Goal: Task Accomplishment & Management: Use online tool/utility

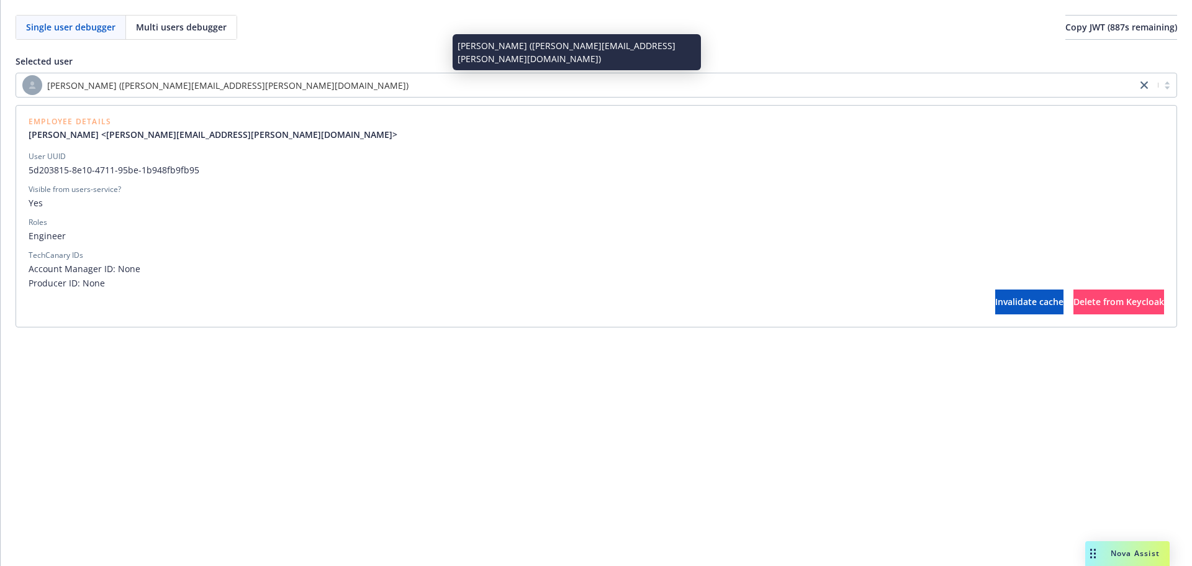
click at [353, 88] on div "[PERSON_NAME] ([PERSON_NAME][EMAIL_ADDRESS][PERSON_NAME][DOMAIN_NAME])" at bounding box center [576, 85] width 1108 height 20
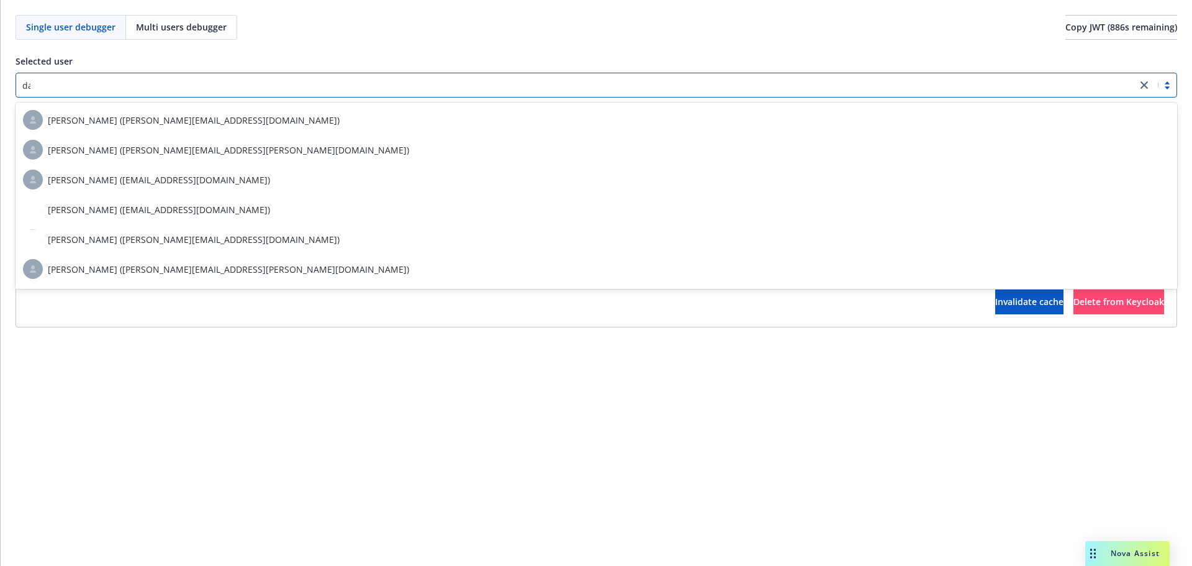
scroll to position [444, 0]
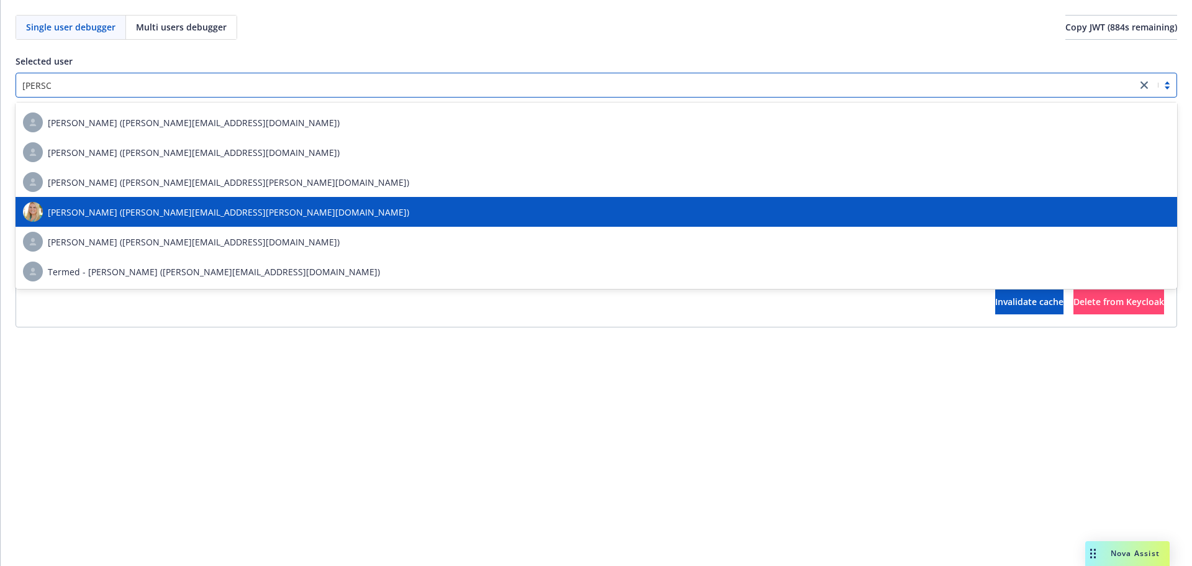
type input "[PERSON_NAME]"
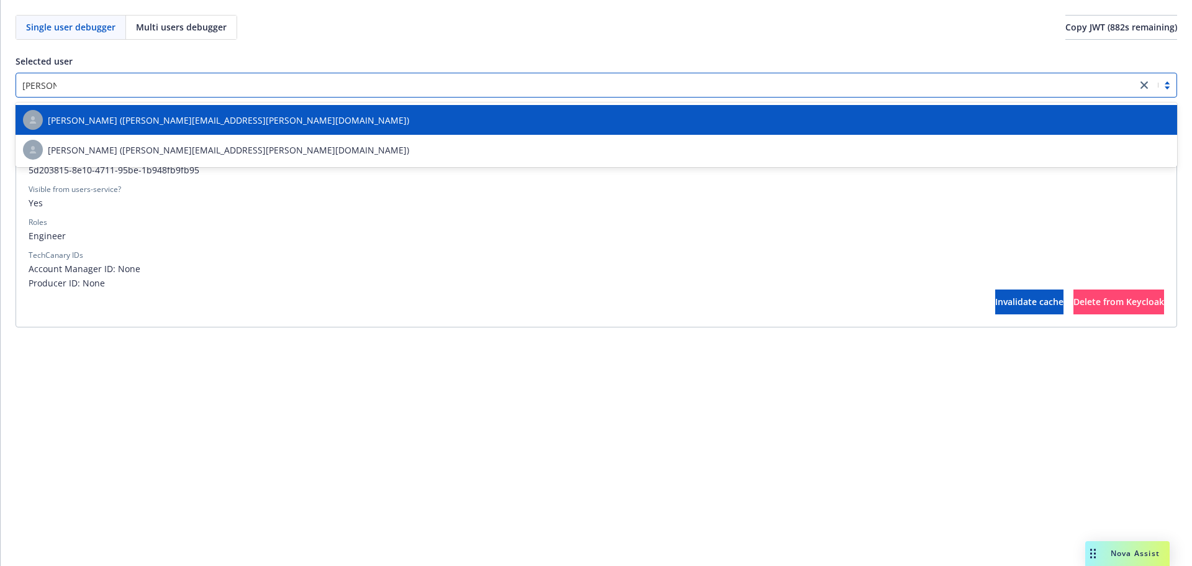
click at [402, 132] on div "[PERSON_NAME] ([PERSON_NAME][EMAIL_ADDRESS][PERSON_NAME][DOMAIN_NAME])" at bounding box center [596, 120] width 1161 height 30
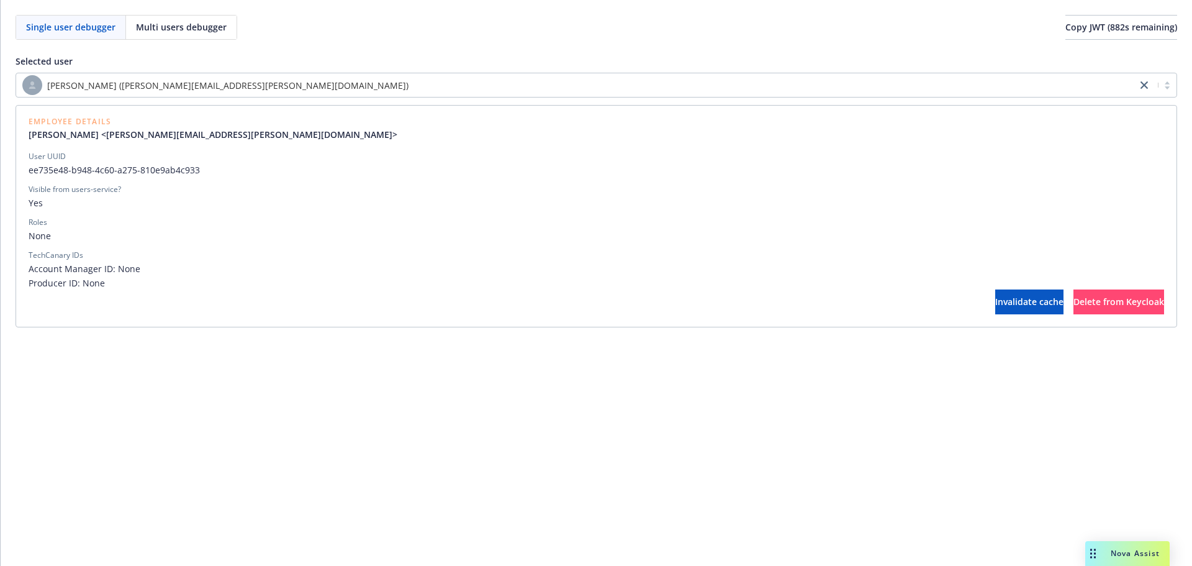
click at [394, 140] on div "Employee Details Daniel Floyd <daniel.floyd@newfront.com>" at bounding box center [596, 129] width 1135 height 23
click at [384, 90] on div "[PERSON_NAME] ([PERSON_NAME][EMAIL_ADDRESS][PERSON_NAME][DOMAIN_NAME])" at bounding box center [576, 85] width 1108 height 20
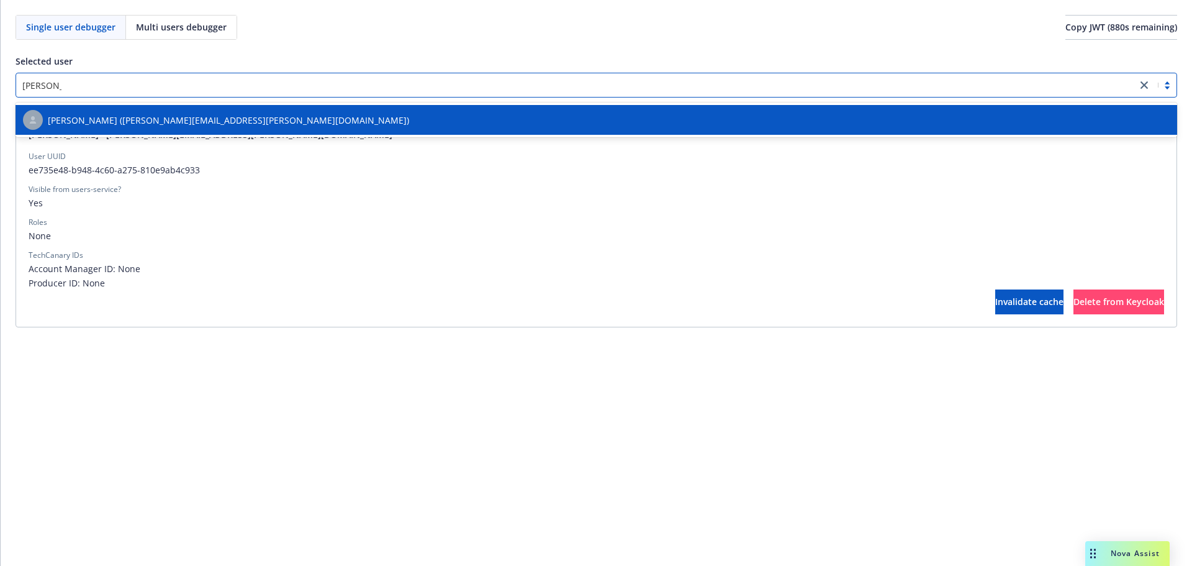
type input "[PERSON_NAME]"
click at [352, 115] on div "[PERSON_NAME] ([PERSON_NAME][EMAIL_ADDRESS][PERSON_NAME][DOMAIN_NAME])" at bounding box center [596, 120] width 1147 height 20
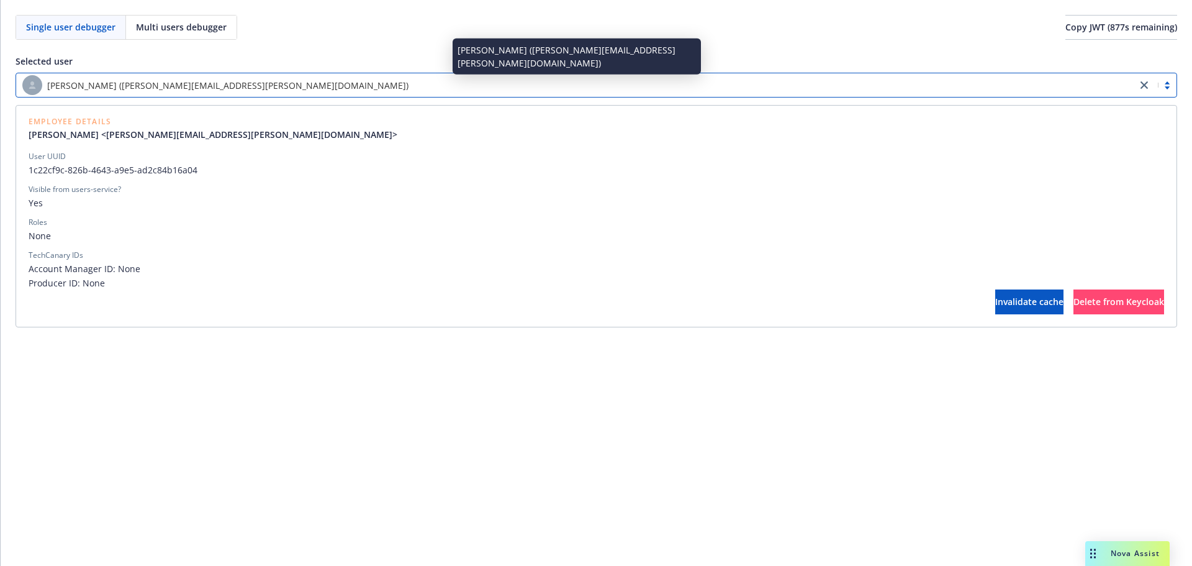
click at [207, 79] on span "[PERSON_NAME] ([PERSON_NAME][EMAIL_ADDRESS][PERSON_NAME][DOMAIN_NAME])" at bounding box center [227, 85] width 361 height 13
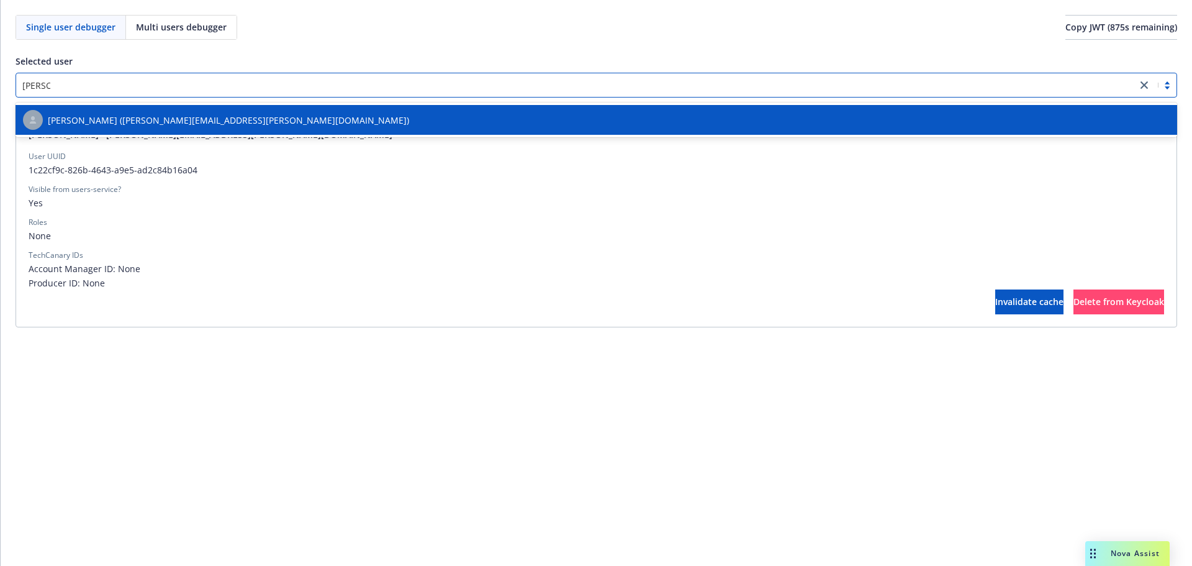
type input "luke bu"
click at [243, 110] on div "[PERSON_NAME] ([PERSON_NAME][EMAIL_ADDRESS][PERSON_NAME][DOMAIN_NAME])" at bounding box center [596, 120] width 1147 height 20
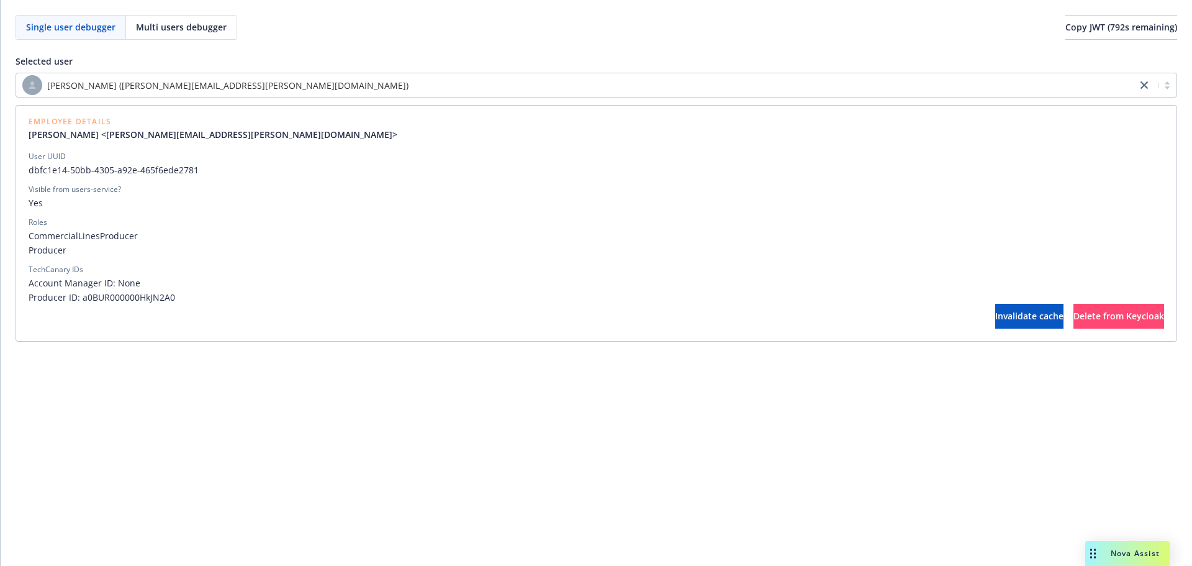
click at [284, 81] on div "[PERSON_NAME] ([PERSON_NAME][EMAIL_ADDRESS][PERSON_NAME][DOMAIN_NAME])" at bounding box center [576, 85] width 1108 height 20
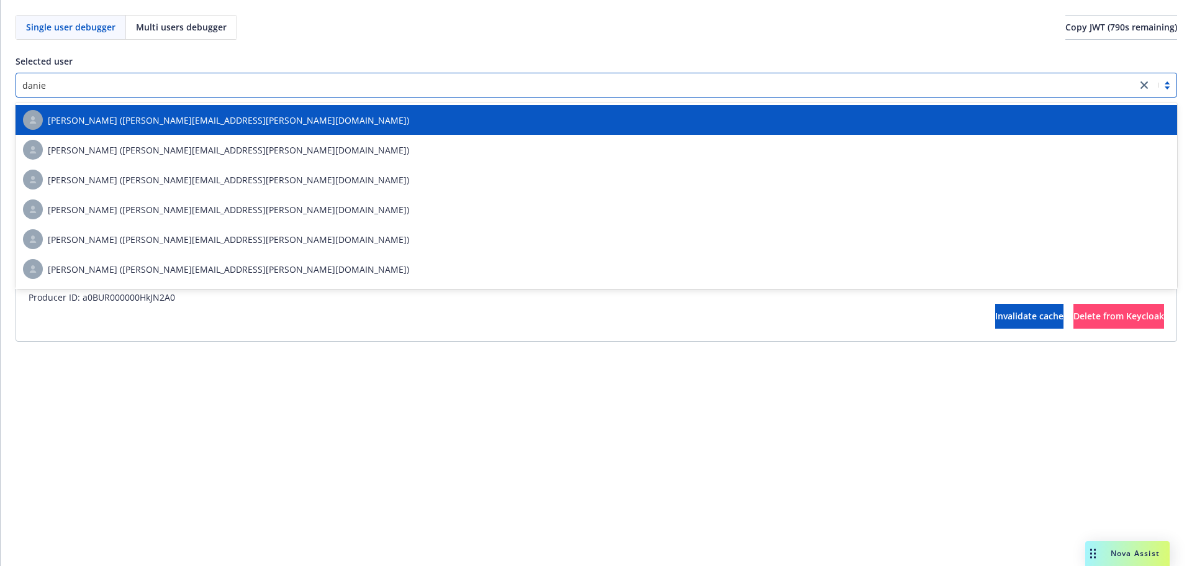
scroll to position [444, 0]
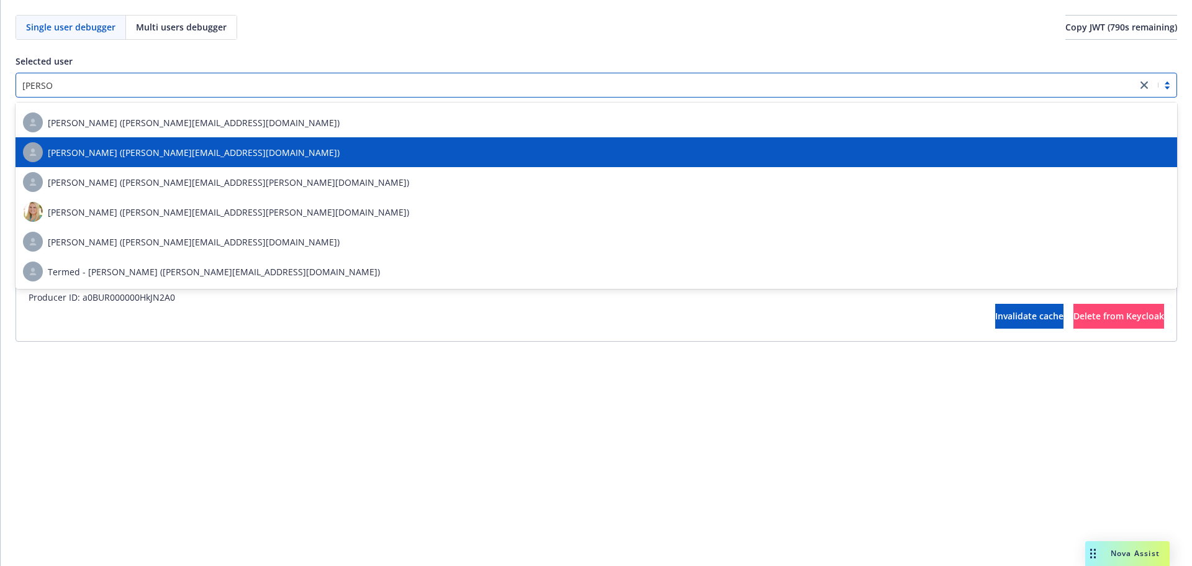
type input "[PERSON_NAME]"
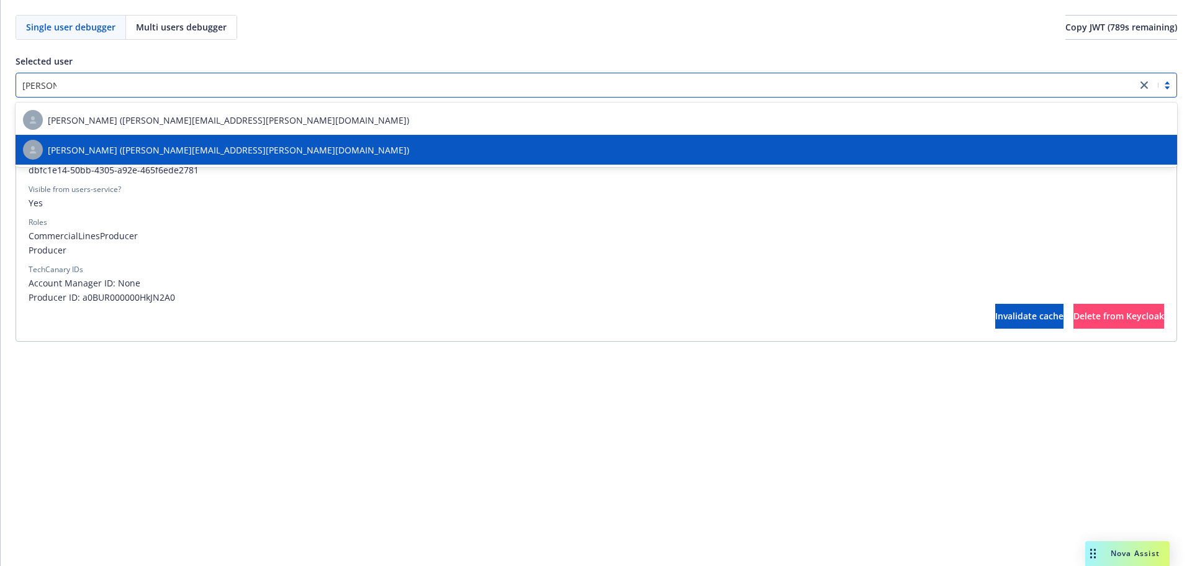
drag, startPoint x: 237, startPoint y: 115, endPoint x: 231, endPoint y: 145, distance: 30.3
click at [231, 145] on div "Daniel Floyd (daniel.floyd@newfront.com) Daniel Folmer (daniel.folmer@newfront.…" at bounding box center [596, 134] width 1161 height 65
click at [229, 147] on span "[PERSON_NAME] ([PERSON_NAME][EMAIL_ADDRESS][PERSON_NAME][DOMAIN_NAME])" at bounding box center [228, 149] width 361 height 13
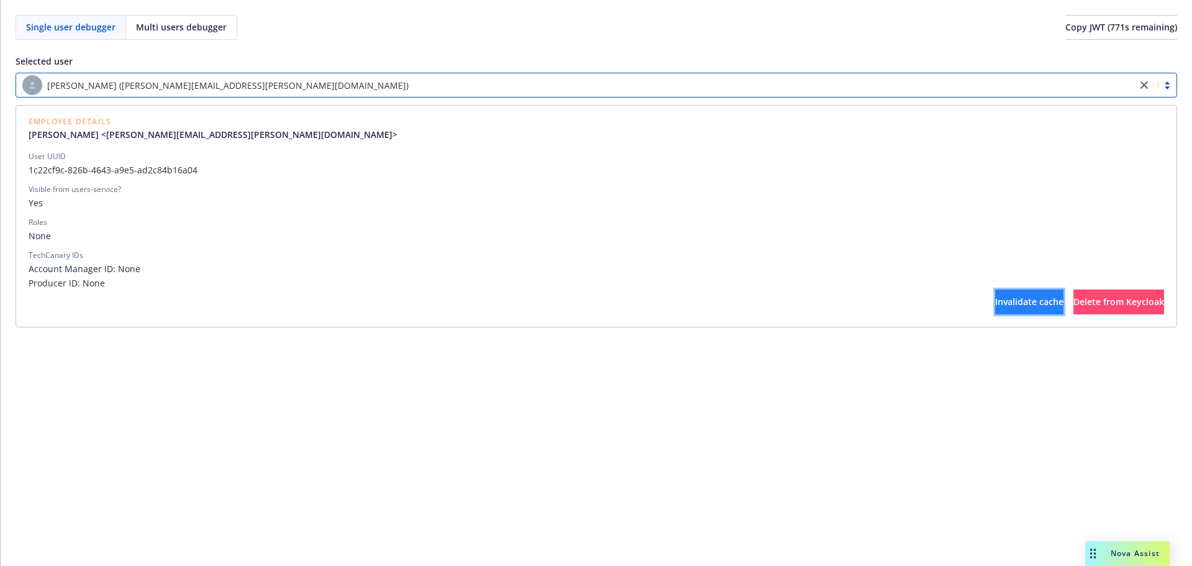
click at [995, 292] on button "Invalidate cache" at bounding box center [1029, 301] width 68 height 25
click at [995, 302] on span "Invalidate cache" at bounding box center [1029, 301] width 68 height 12
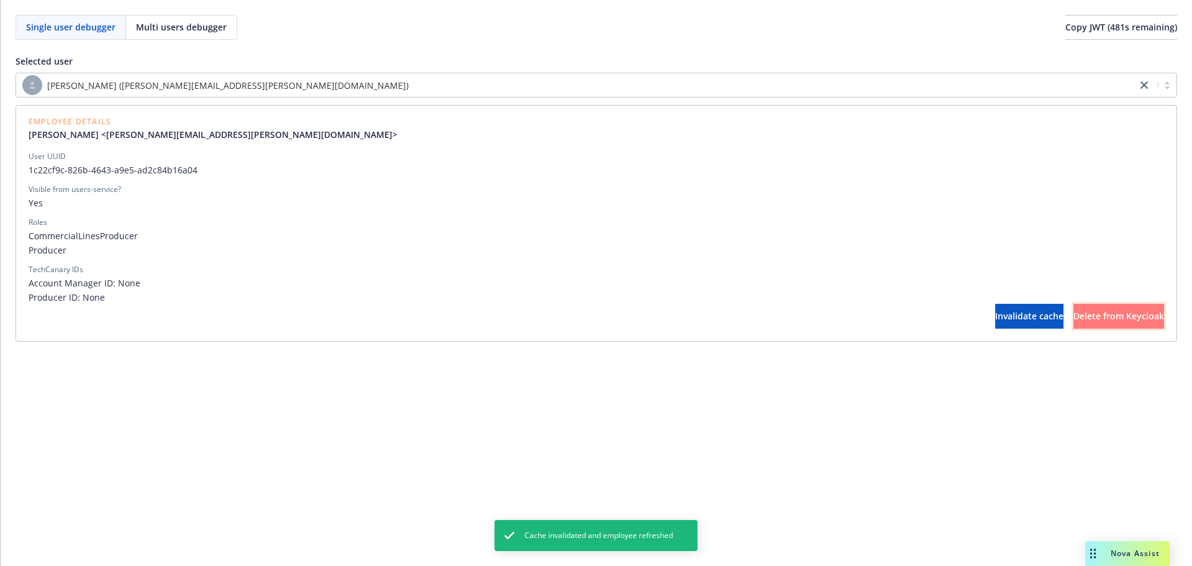
click at [1082, 318] on span "Delete from Keycloak" at bounding box center [1118, 316] width 91 height 12
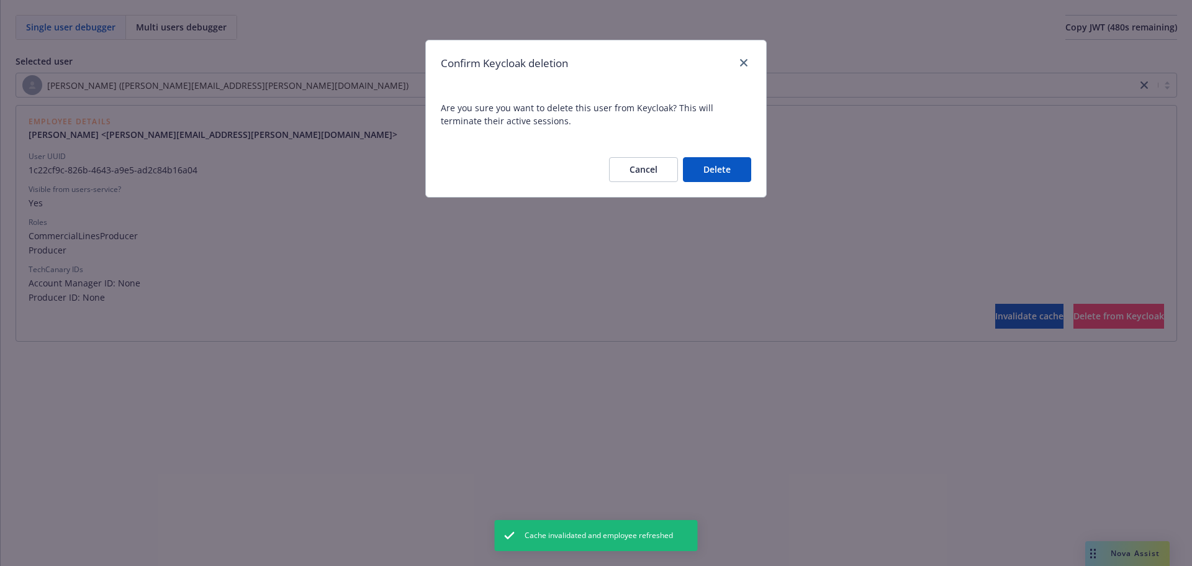
click at [699, 169] on button "Delete" at bounding box center [717, 169] width 68 height 25
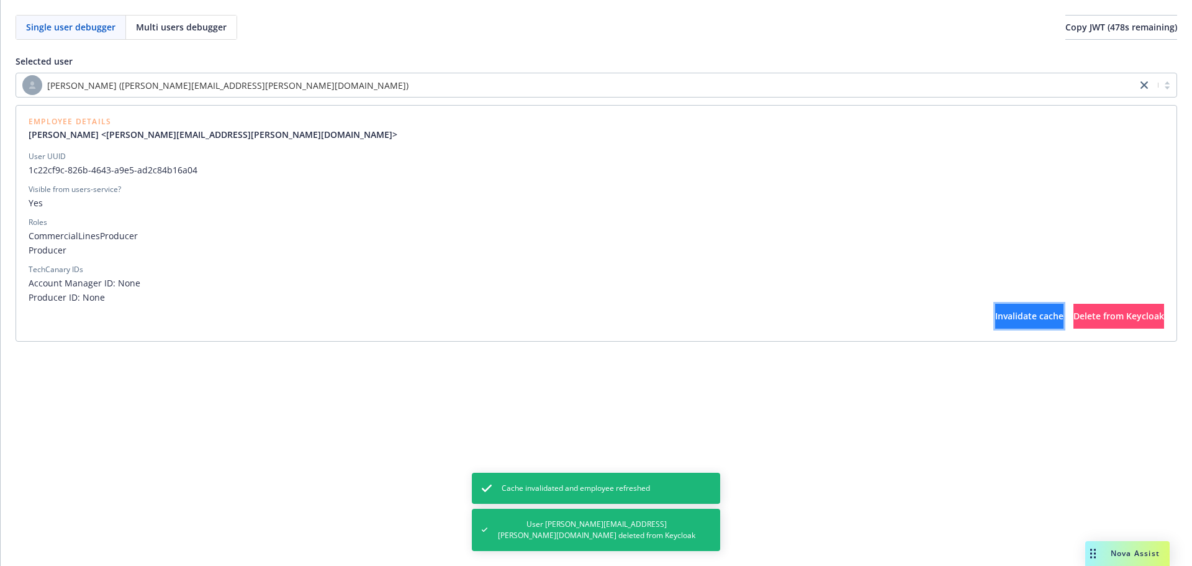
click at [995, 317] on span "Invalidate cache" at bounding box center [1029, 316] width 68 height 12
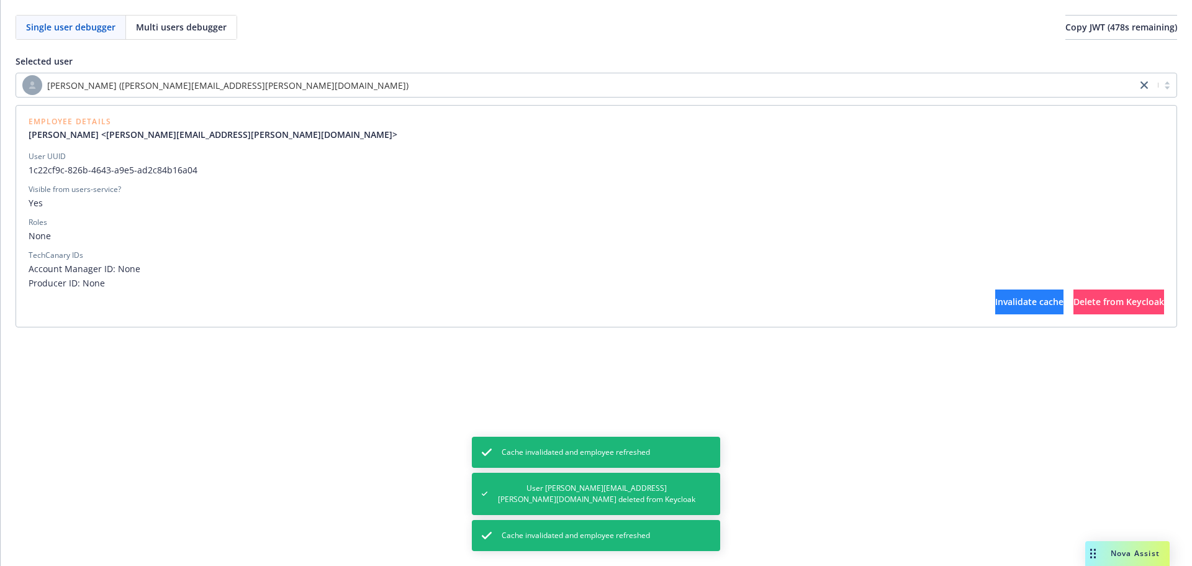
click at [956, 317] on div "Employee Details Daniel Folmer <daniel.folmer@newfront.com> User UUID 1c22cf9c-…" at bounding box center [596, 216] width 1161 height 222
click at [995, 307] on span "Invalidate cache" at bounding box center [1029, 301] width 68 height 12
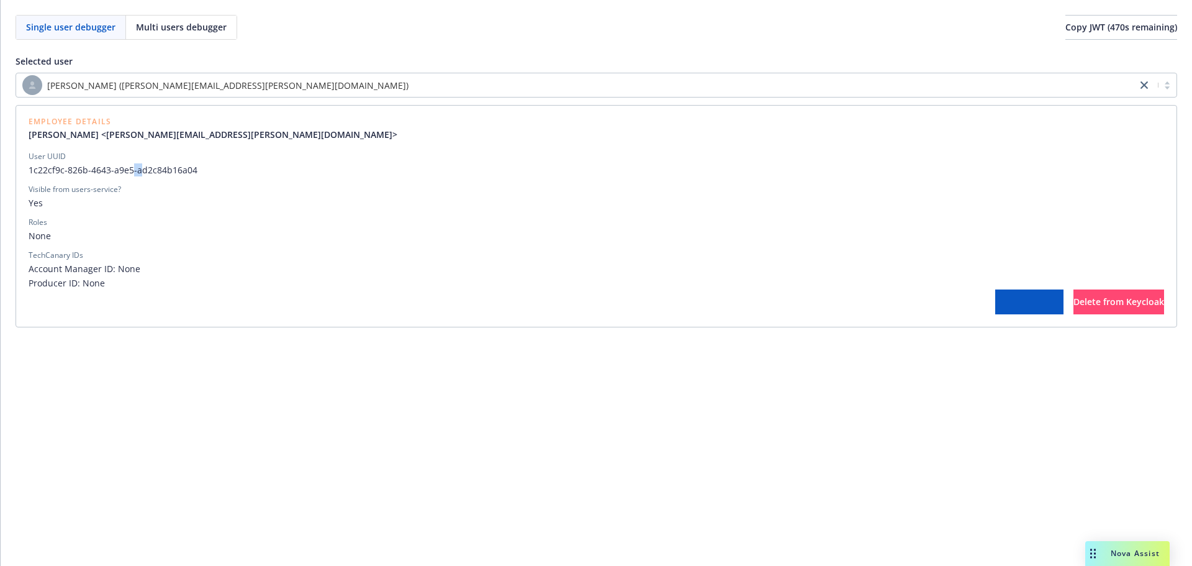
drag, startPoint x: 138, startPoint y: 171, endPoint x: 132, endPoint y: 172, distance: 6.2
click at [132, 172] on span "1c22cf9c-826b-4643-a9e5-ad2c84b16a04" at bounding box center [596, 169] width 1135 height 13
click at [138, 199] on span "Yes" at bounding box center [596, 202] width 1135 height 13
click at [256, 78] on div "[PERSON_NAME] ([PERSON_NAME][EMAIL_ADDRESS][PERSON_NAME][DOMAIN_NAME])" at bounding box center [576, 85] width 1108 height 20
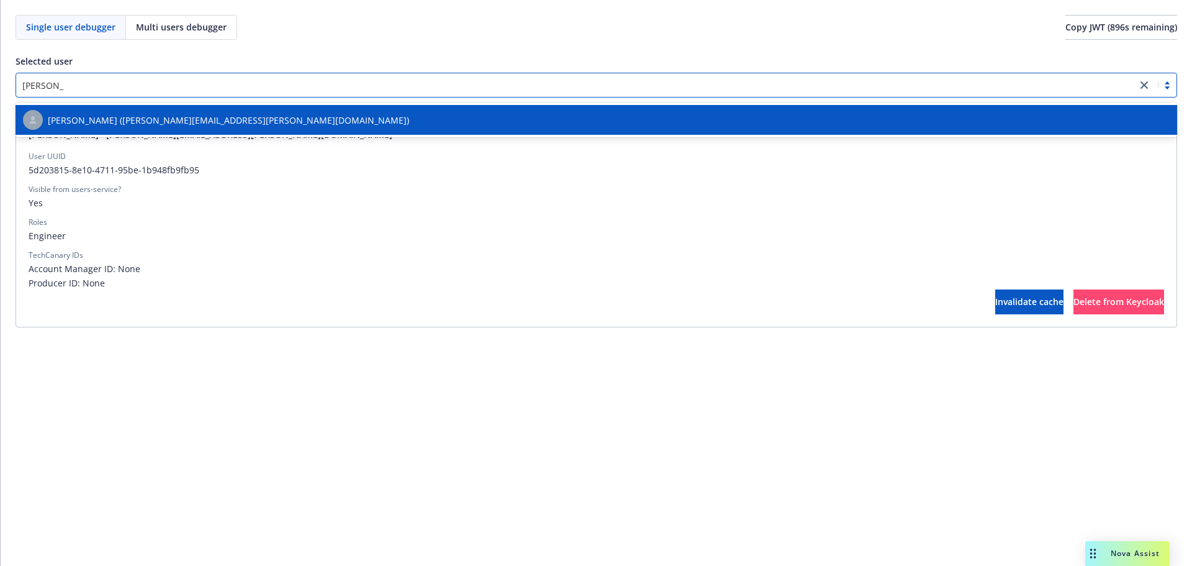
type input "[PERSON_NAME]"
click at [263, 122] on div "[PERSON_NAME] ([PERSON_NAME][EMAIL_ADDRESS][PERSON_NAME][DOMAIN_NAME])" at bounding box center [596, 120] width 1147 height 20
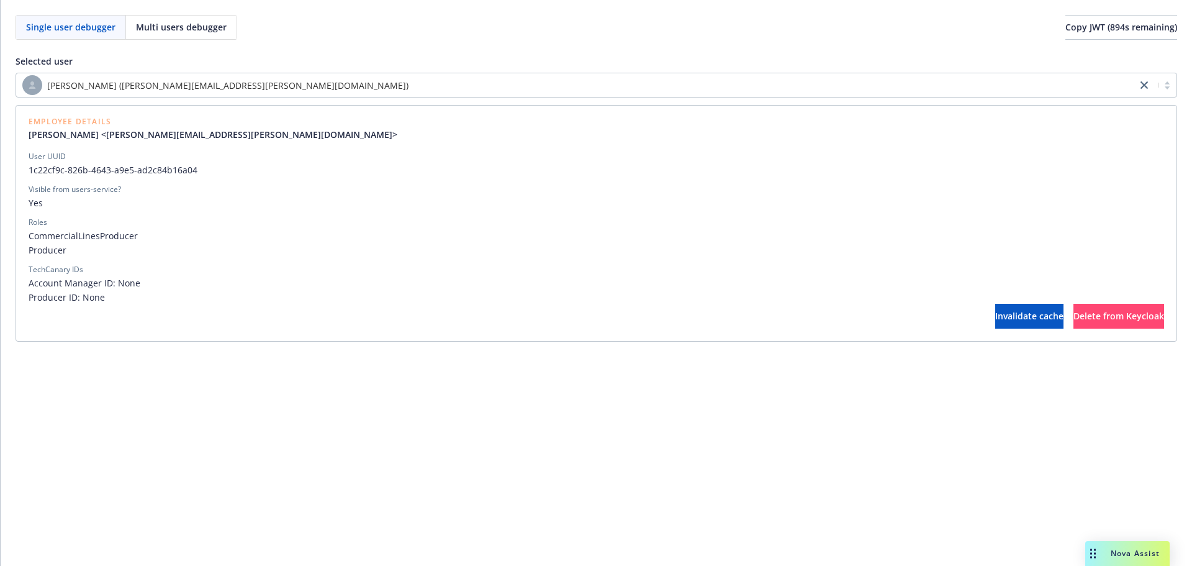
click at [937, 300] on span "Producer ID: None" at bounding box center [596, 297] width 1135 height 13
click at [995, 304] on button "Invalidate cache" at bounding box center [1029, 316] width 68 height 25
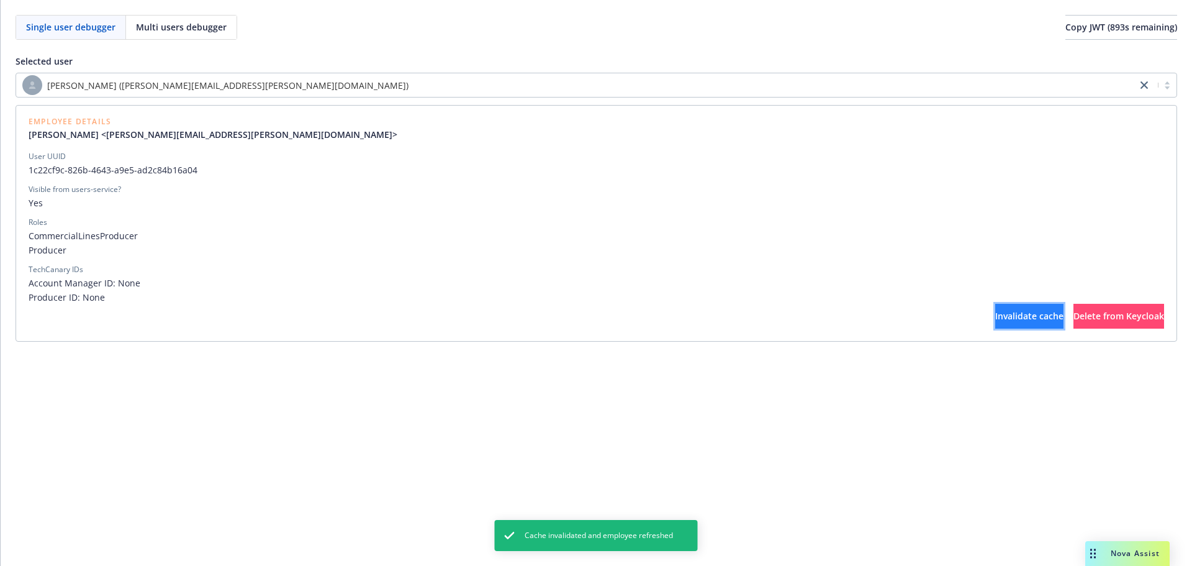
click at [995, 308] on button "Invalidate cache" at bounding box center [1029, 316] width 68 height 25
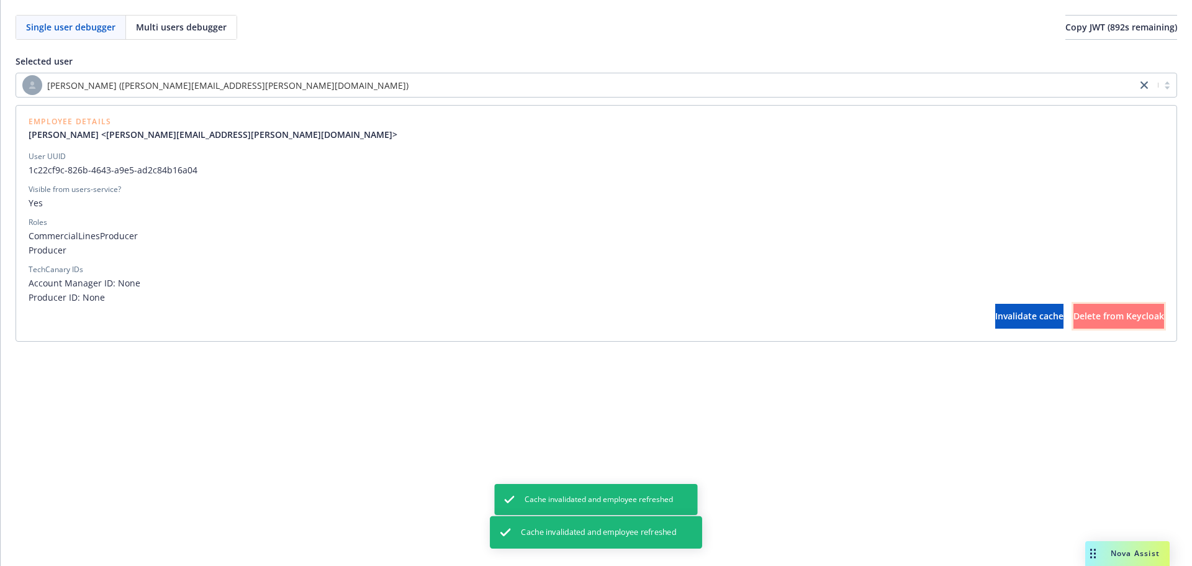
click at [1089, 320] on span "Delete from Keycloak" at bounding box center [1118, 316] width 91 height 12
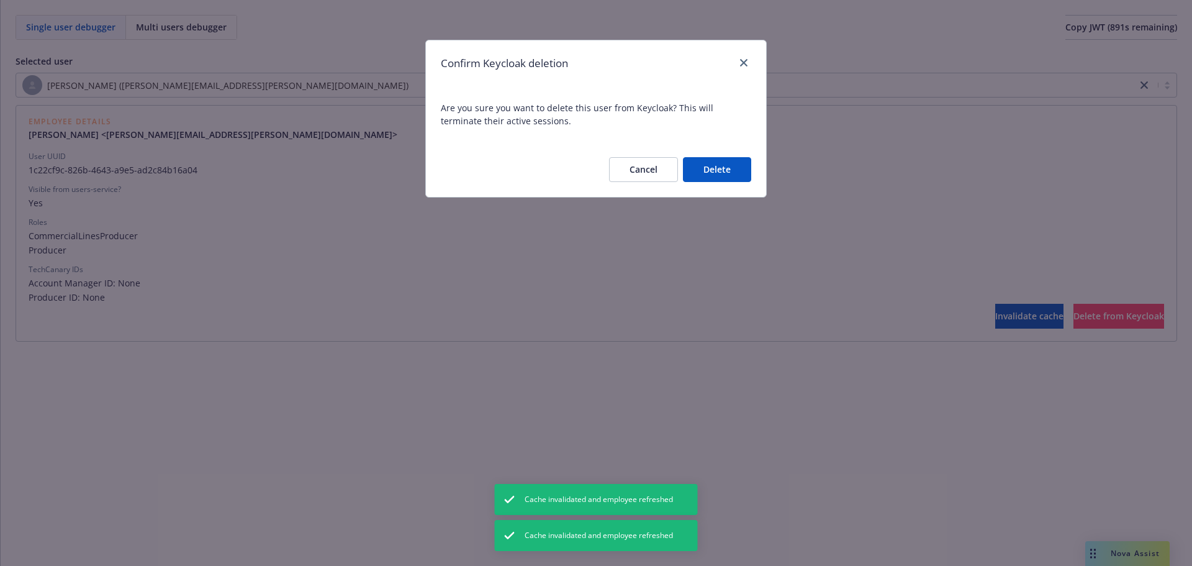
click at [741, 168] on button "Delete" at bounding box center [717, 169] width 68 height 25
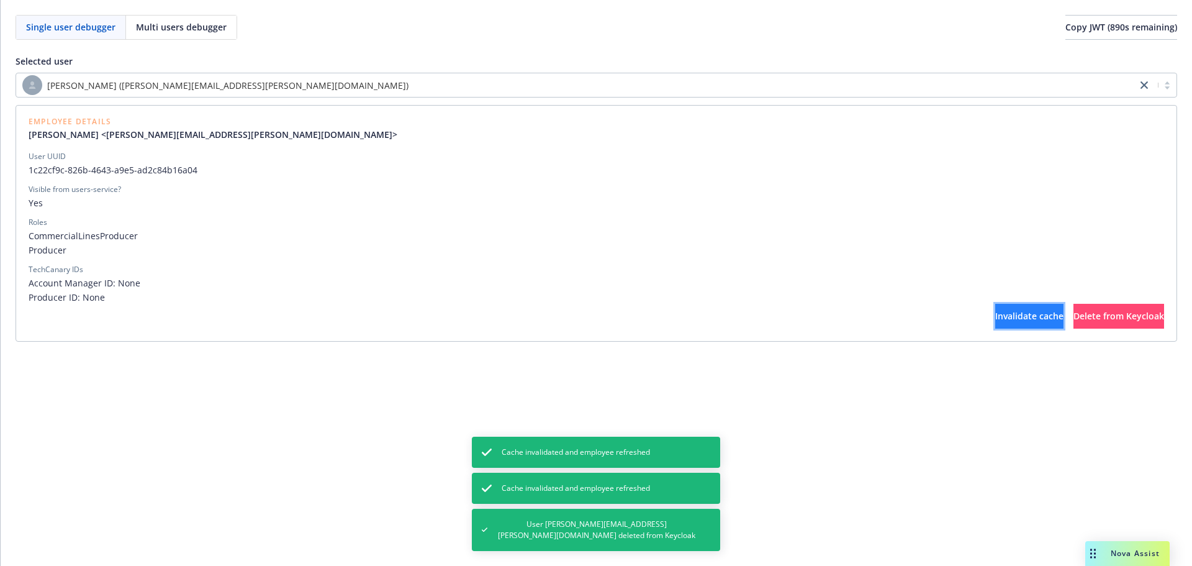
click at [995, 322] on button "Invalidate cache" at bounding box center [1029, 316] width 68 height 25
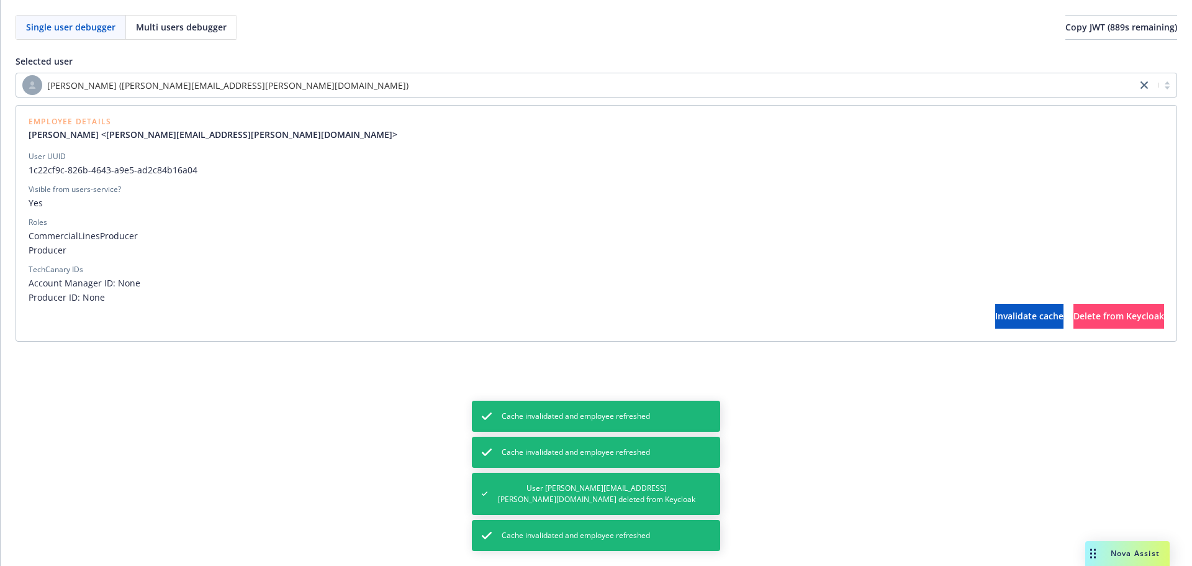
click at [706, 261] on div "User UUID 1c22cf9c-826b-4643-a9e5-ad2c84b16a04 Visible from users-service? Yes …" at bounding box center [596, 227] width 1135 height 153
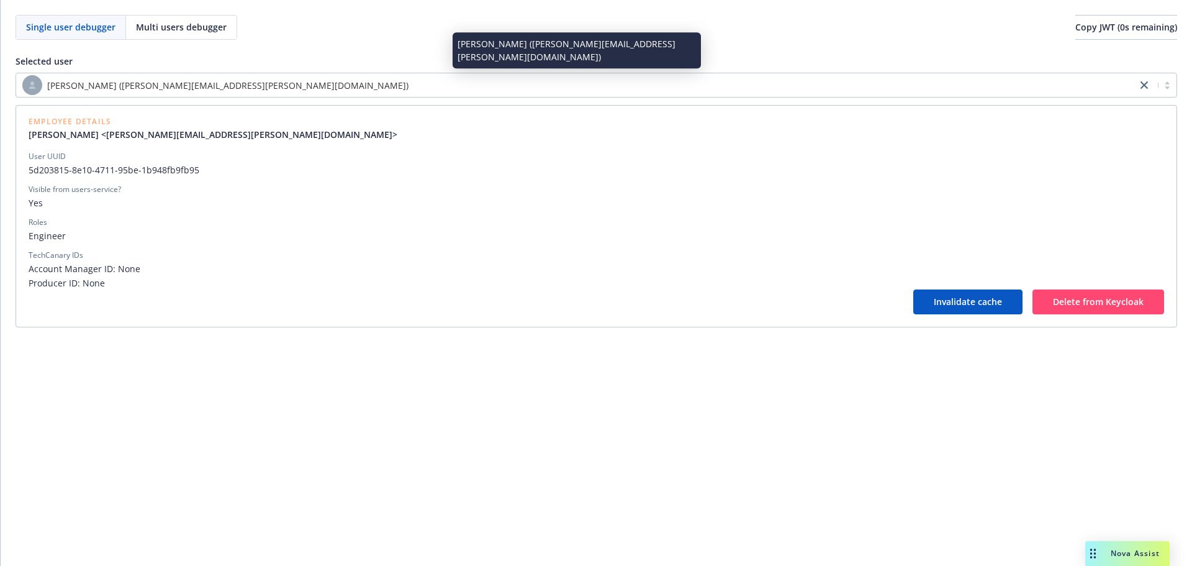
click at [307, 83] on div "[PERSON_NAME] ([PERSON_NAME][EMAIL_ADDRESS][PERSON_NAME][DOMAIN_NAME])" at bounding box center [576, 85] width 1108 height 20
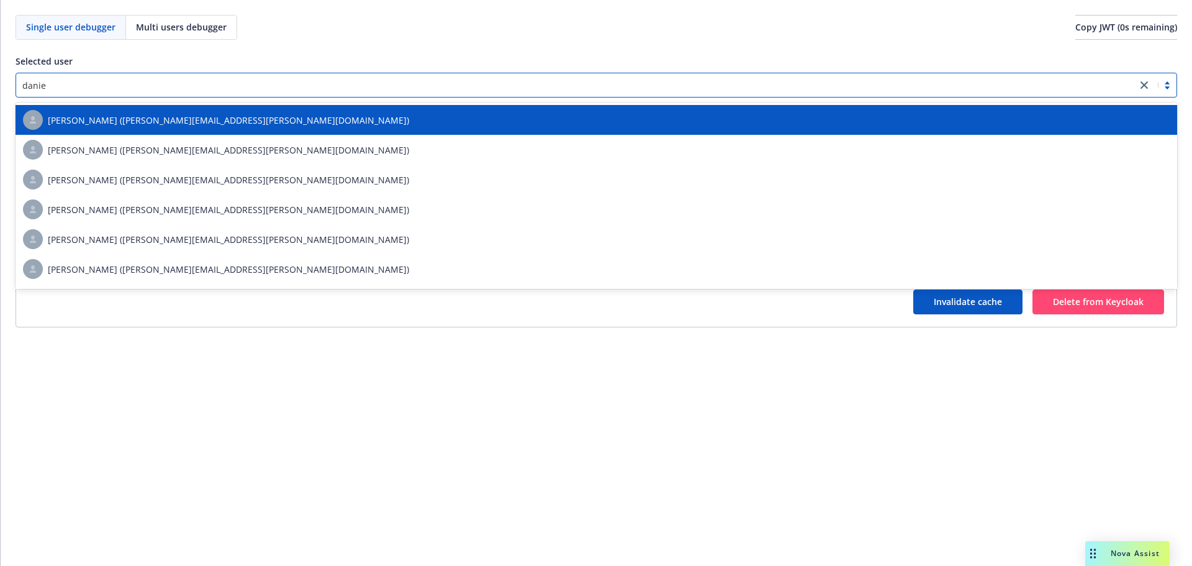
scroll to position [444, 0]
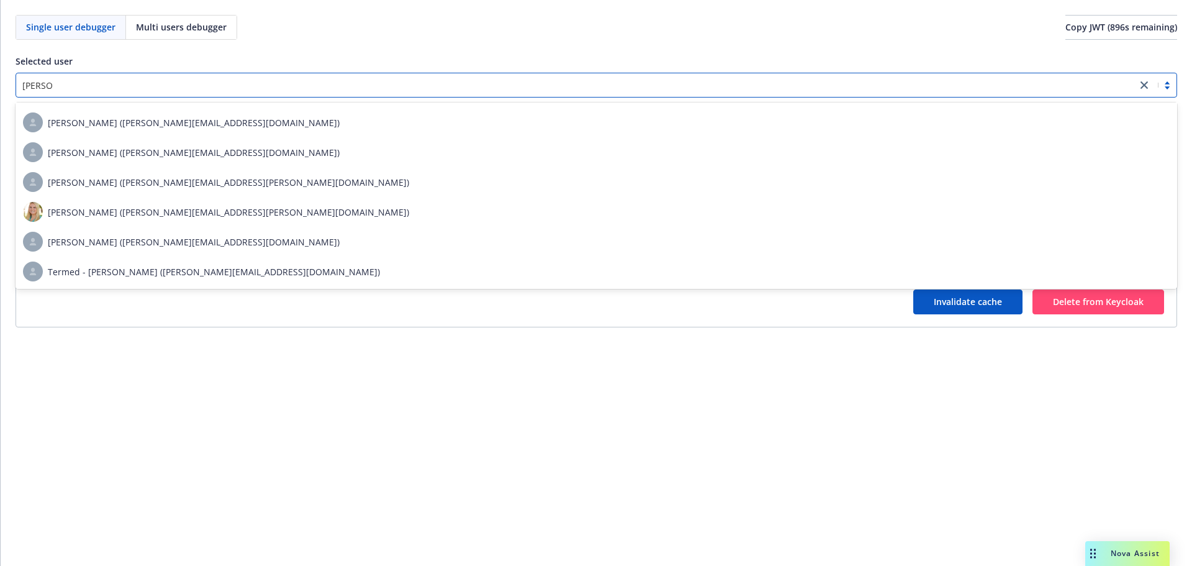
type input "[PERSON_NAME]"
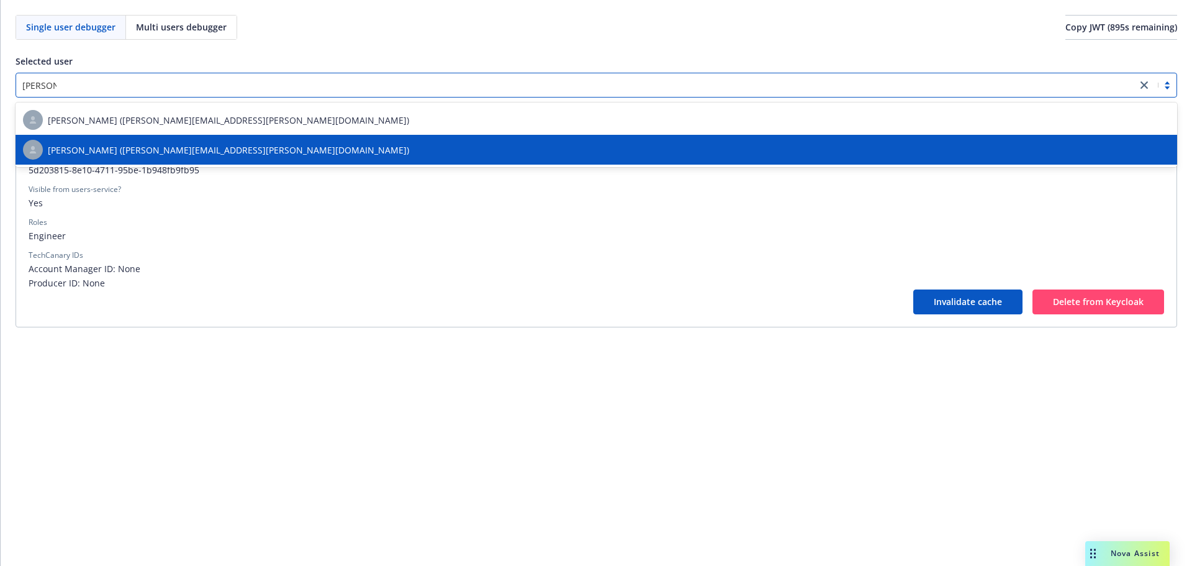
click at [282, 148] on div "[PERSON_NAME] ([PERSON_NAME][EMAIL_ADDRESS][PERSON_NAME][DOMAIN_NAME])" at bounding box center [596, 150] width 1147 height 20
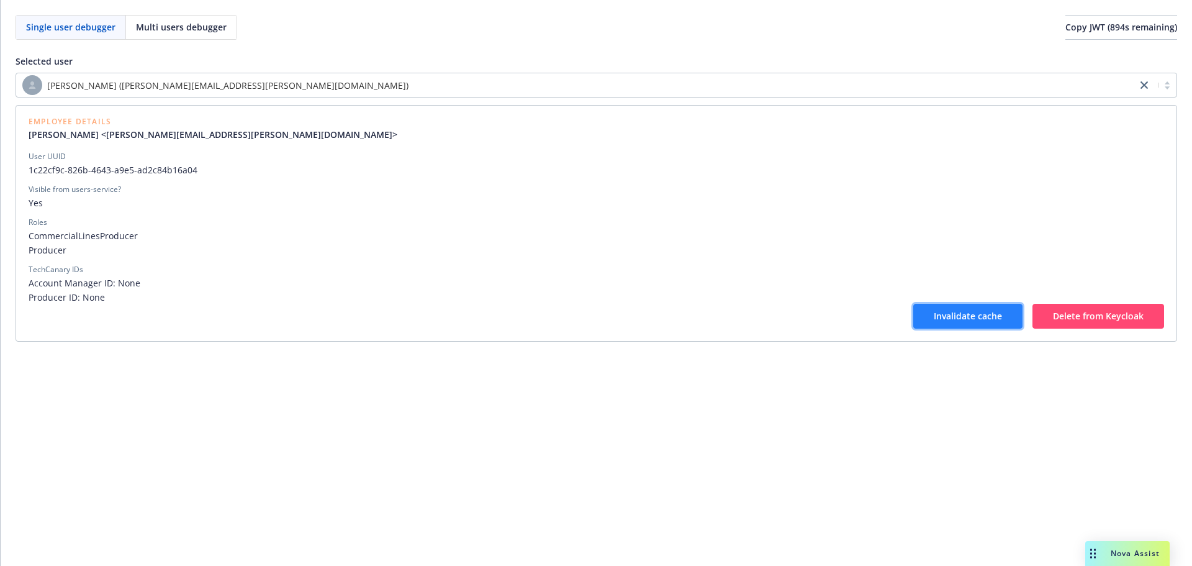
click at [931, 325] on button "Invalidate cache" at bounding box center [967, 316] width 109 height 25
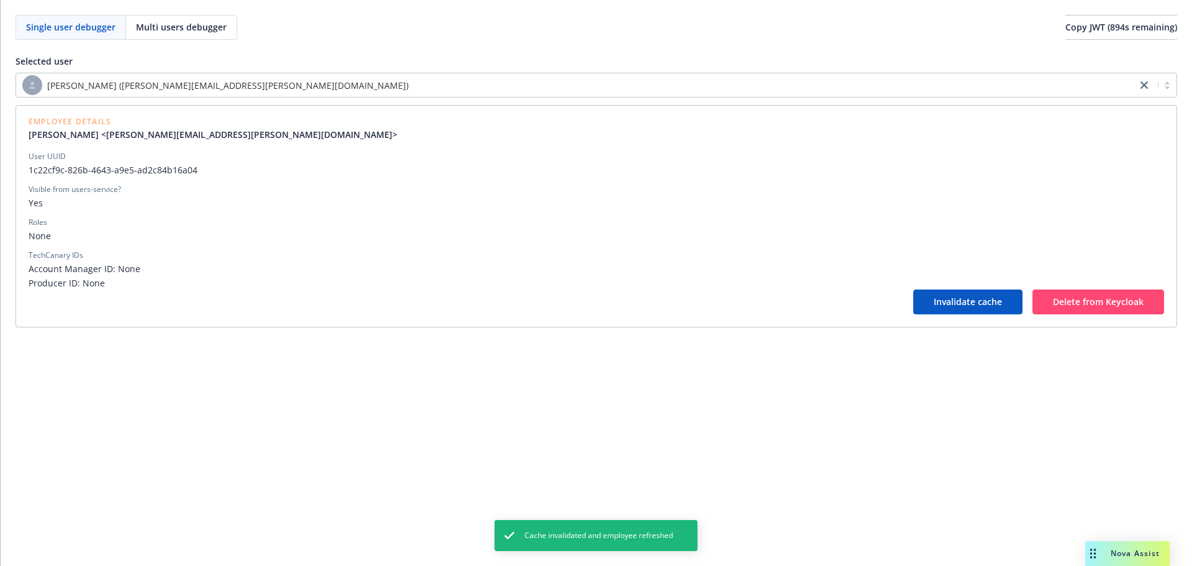
drag, startPoint x: 530, startPoint y: 210, endPoint x: 516, endPoint y: 205, distance: 13.9
click at [528, 209] on div "User UUID 1c22cf9c-826b-4643-a9e5-ad2c84b16a04 Visible from users-service? Yes …" at bounding box center [596, 220] width 1135 height 138
click at [924, 295] on button "Invalidate cache" at bounding box center [967, 301] width 109 height 25
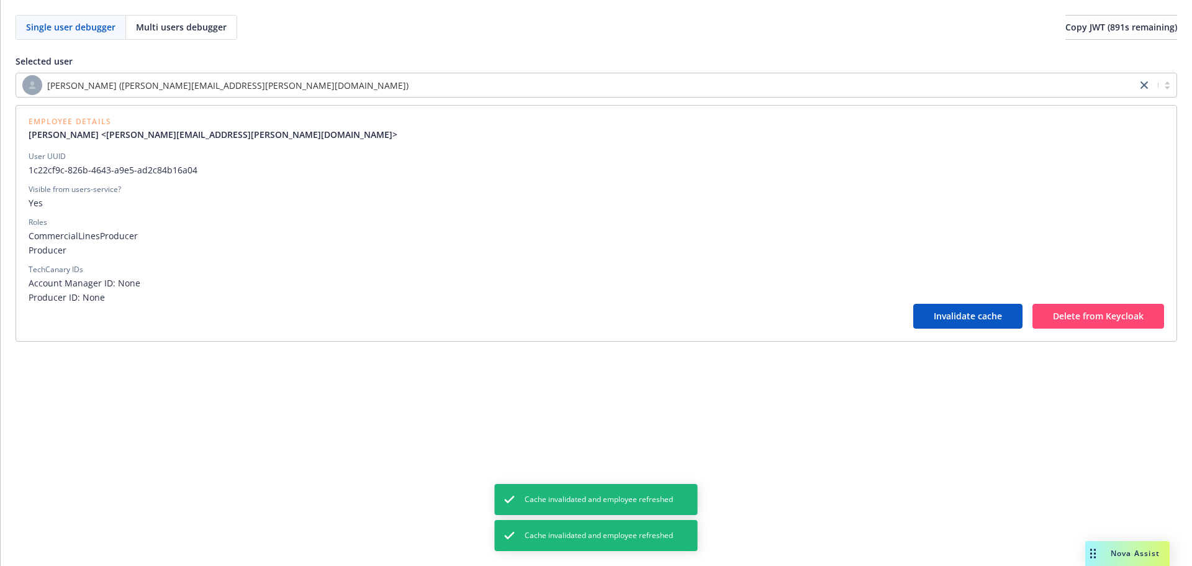
click at [929, 295] on span "Producer ID: None" at bounding box center [596, 297] width 1135 height 13
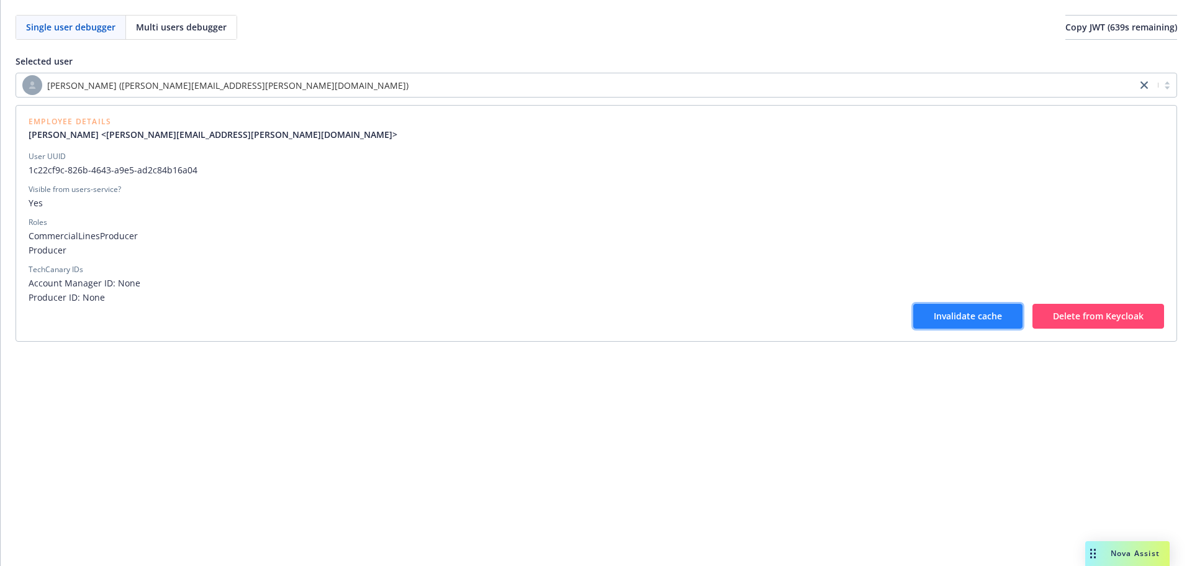
click at [930, 312] on button "Invalidate cache" at bounding box center [967, 316] width 109 height 25
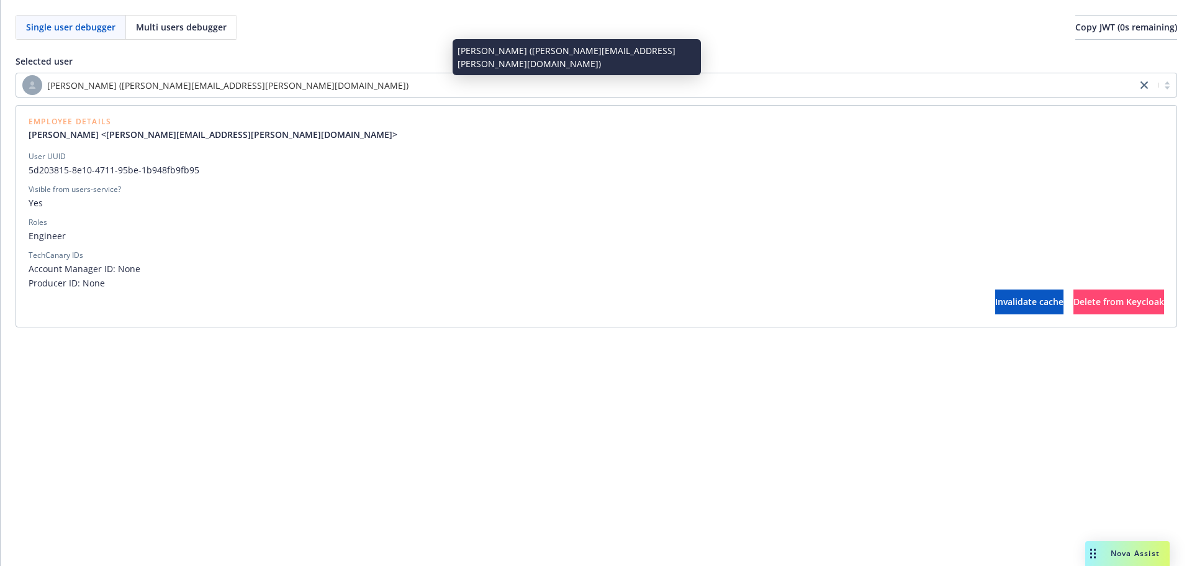
click at [467, 81] on div "[PERSON_NAME] ([PERSON_NAME][EMAIL_ADDRESS][PERSON_NAME][DOMAIN_NAME])" at bounding box center [576, 85] width 1108 height 20
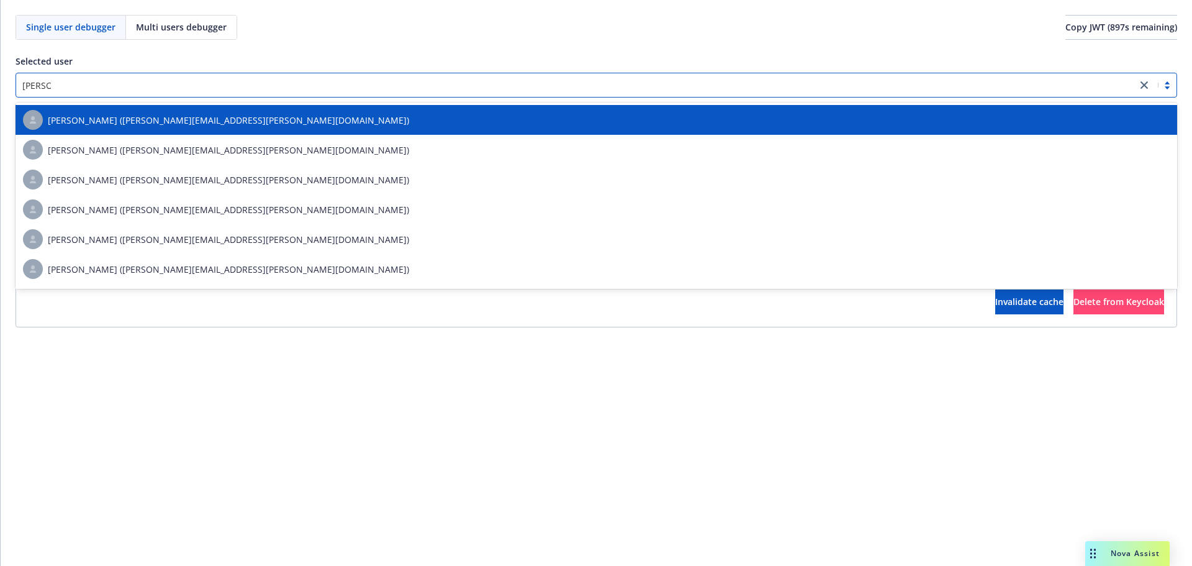
scroll to position [444, 0]
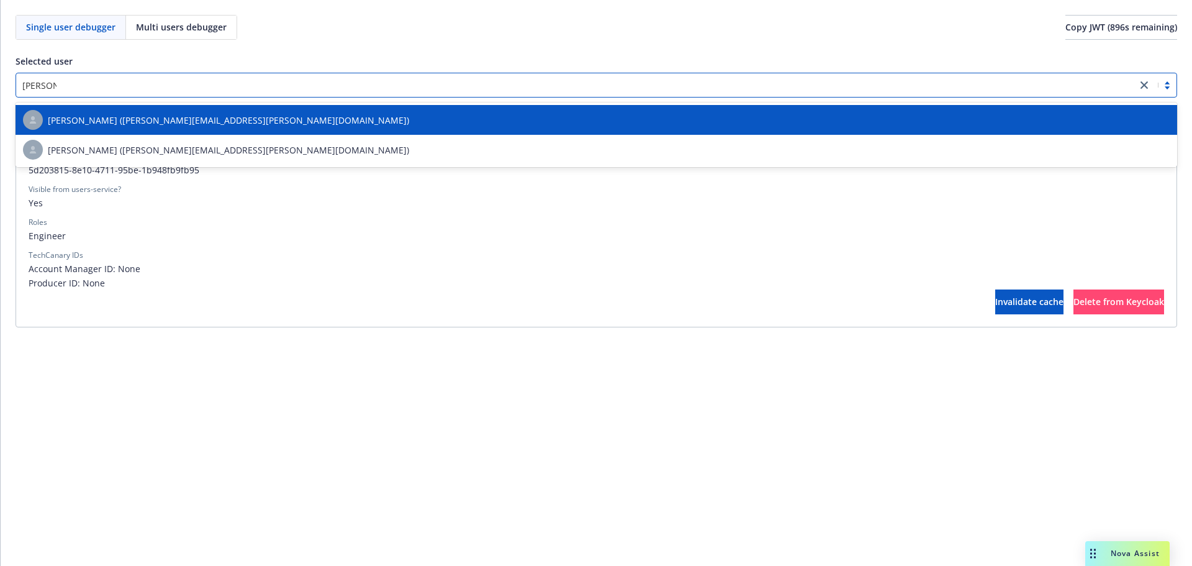
type input "[PERSON_NAME]"
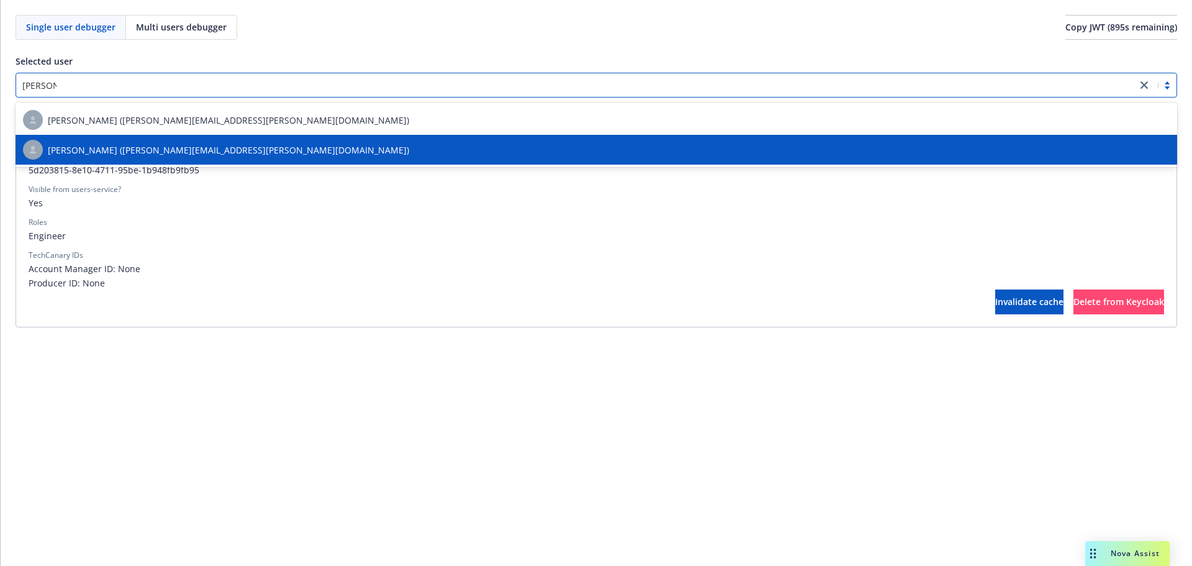
click at [413, 142] on div "[PERSON_NAME] ([PERSON_NAME][EMAIL_ADDRESS][PERSON_NAME][DOMAIN_NAME])" at bounding box center [596, 150] width 1147 height 20
